Goal: Task Accomplishment & Management: Complete application form

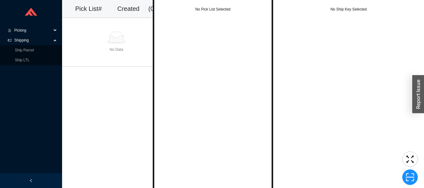
click at [48, 31] on span "Picking" at bounding box center [32, 30] width 37 height 10
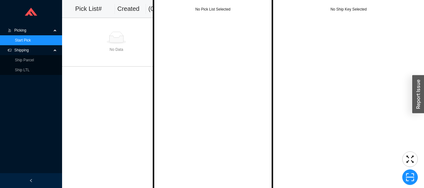
click at [31, 39] on link "Start Pick" at bounding box center [23, 40] width 16 height 4
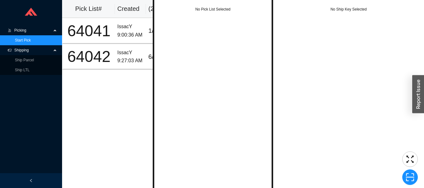
click at [47, 50] on span "Shipping" at bounding box center [32, 50] width 37 height 10
click at [46, 49] on span "Shipping" at bounding box center [32, 50] width 37 height 10
click at [34, 61] on link "Ship Parcel" at bounding box center [24, 60] width 19 height 4
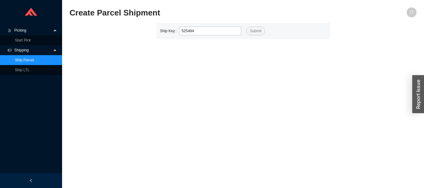
type input "525494"
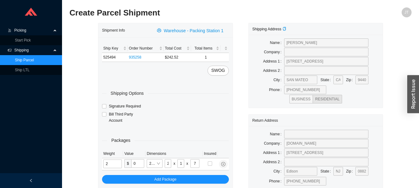
type input "8"
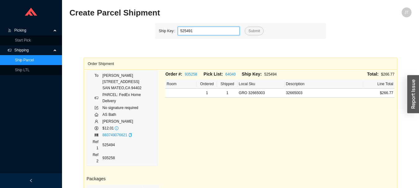
type input "525491"
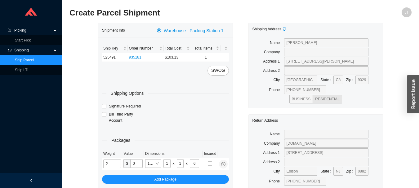
type input "4"
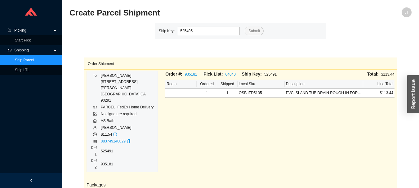
type input "525495"
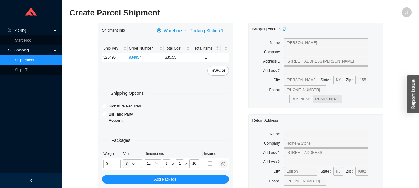
type input "2"
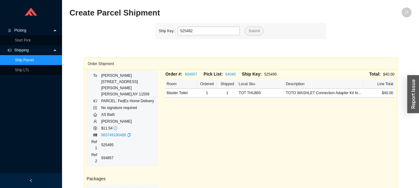
type input "525492"
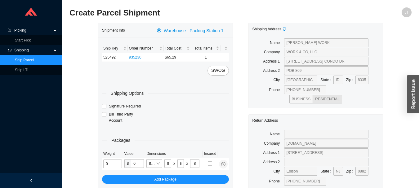
type input "2"
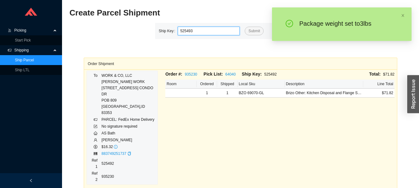
type input "525493"
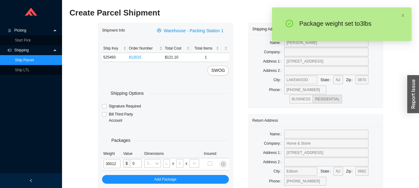
type input "3"
type input "18"
type input "12"
type input "6"
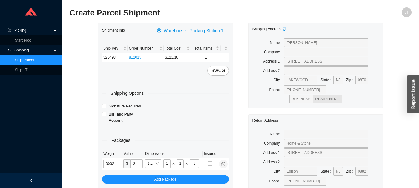
type input "3"
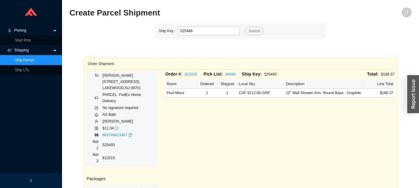
type input "525488"
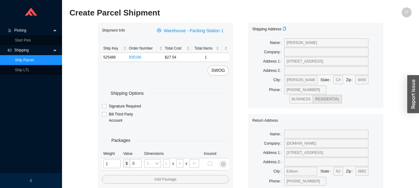
type input "11"
type input "14"
type input "7"
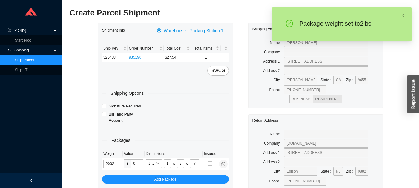
type input "2"
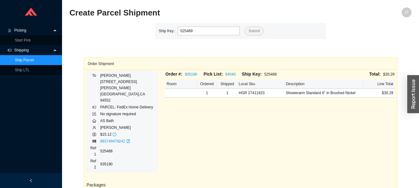
type input "525489"
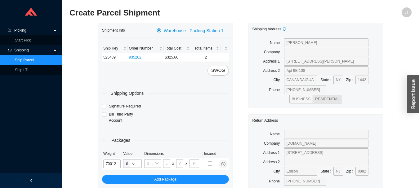
type input "7"
type input "18"
type input "12"
type input "6"
type input "7"
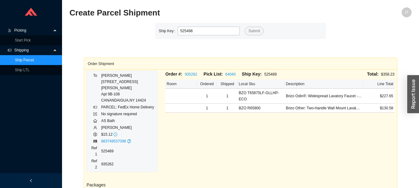
type input "525498"
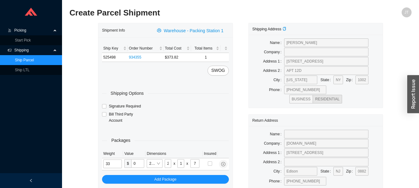
type input "10"
type input "24"
type input "14"
type input "4"
type input "10"
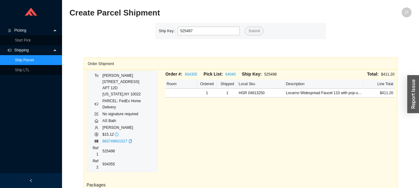
type input "525497"
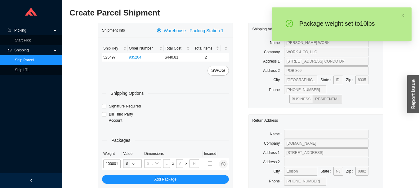
type input "10"
type input "18"
type input "5"
type input "36"
type input "10"
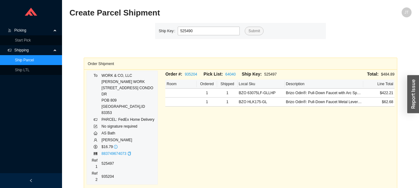
type input "525490"
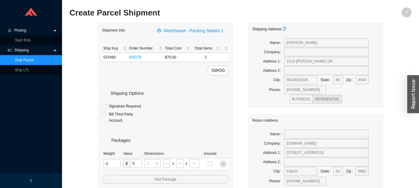
type input "1"
type input "18"
type input "5"
type input "36"
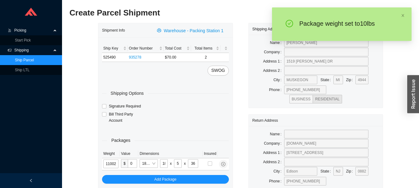
type input "11"
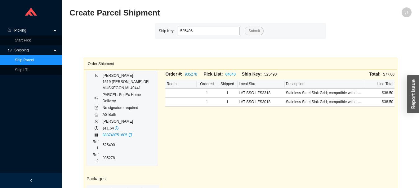
type input "525496"
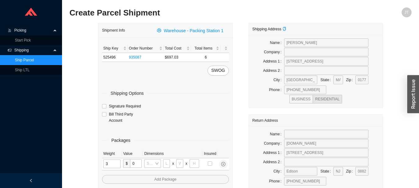
type input "35"
type input "30"
type input "15"
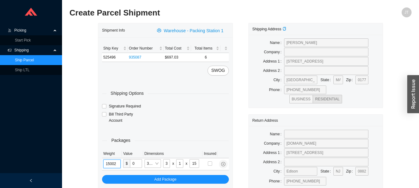
type input "15"
